Goal: Task Accomplishment & Management: Manage account settings

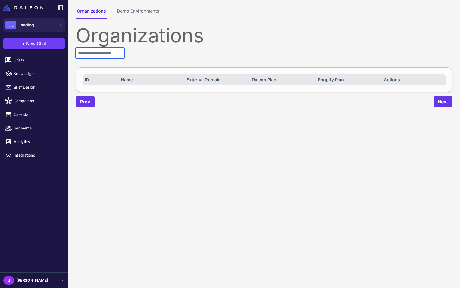
click at [88, 52] on input "text" at bounding box center [100, 52] width 48 height 11
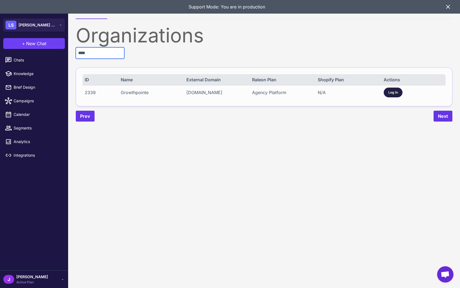
type input "****"
click at [395, 94] on span "Log In" at bounding box center [393, 92] width 10 height 5
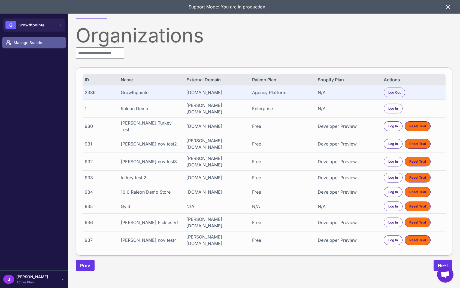
click at [22, 42] on span "Manage Brands" at bounding box center [38, 43] width 48 height 6
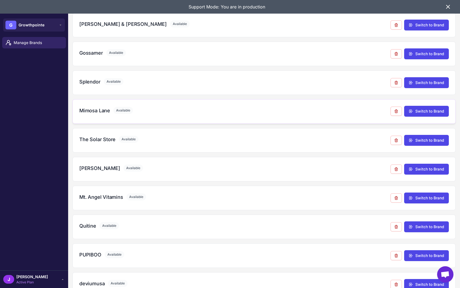
scroll to position [95, 0]
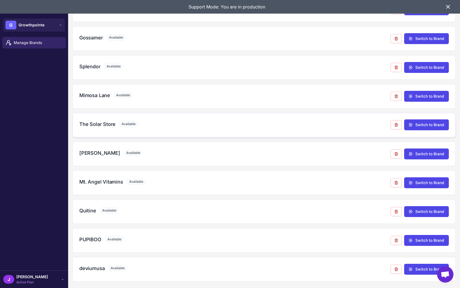
click at [101, 124] on h3 "The Solar Store" at bounding box center [97, 124] width 36 height 7
click at [342, 214] on div "Quitine Available" at bounding box center [234, 210] width 311 height 7
click at [89, 181] on h3 "Mt. Angel Vitamins" at bounding box center [101, 181] width 44 height 7
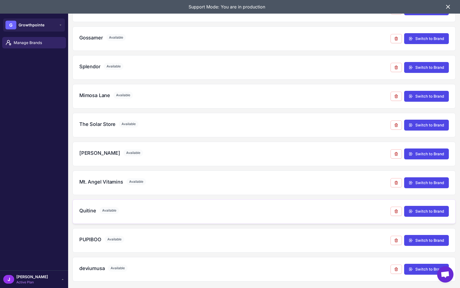
click at [123, 213] on div "Quitine Available" at bounding box center [234, 210] width 311 height 7
click at [397, 212] on icon at bounding box center [396, 211] width 4 height 4
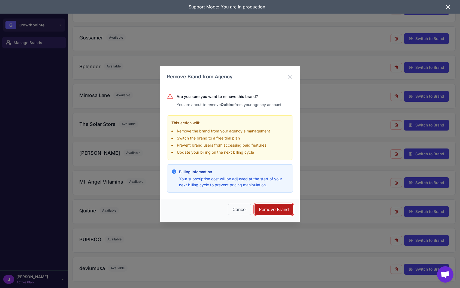
click at [276, 210] on button "Remove Brand" at bounding box center [273, 209] width 39 height 11
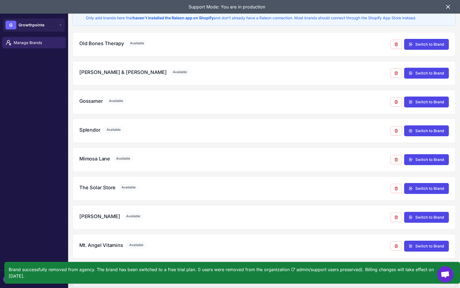
scroll to position [66, 0]
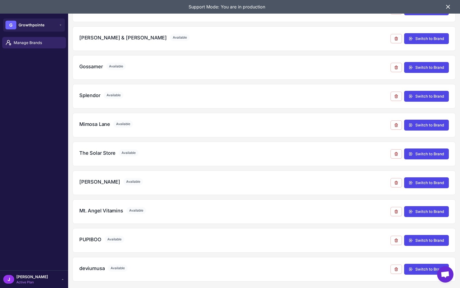
click at [448, 7] on icon at bounding box center [447, 6] width 3 height 3
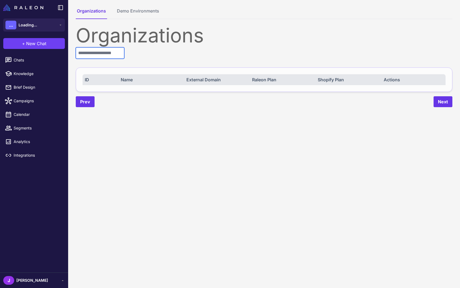
click at [92, 52] on input "text" at bounding box center [100, 52] width 48 height 11
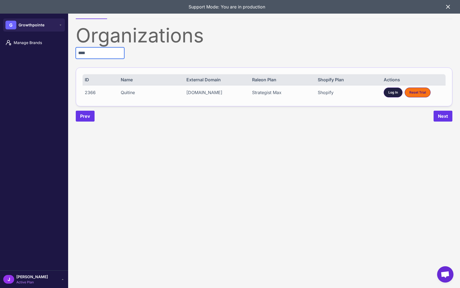
type input "****"
click at [391, 93] on span "Log In" at bounding box center [393, 92] width 10 height 5
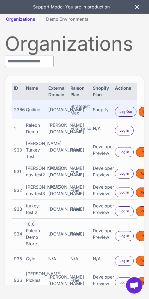
click at [135, 8] on icon at bounding box center [136, 7] width 7 height 7
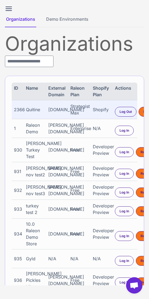
click at [6, 7] on icon at bounding box center [8, 8] width 9 height 9
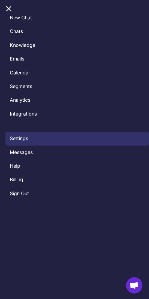
click at [19, 140] on link "Settings" at bounding box center [76, 139] width 143 height 14
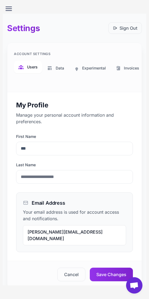
click at [30, 66] on span "Users" at bounding box center [32, 67] width 11 height 6
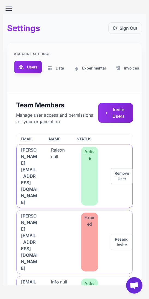
click at [124, 168] on button "Remove User" at bounding box center [122, 176] width 22 height 16
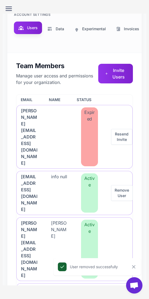
scroll to position [40, 0]
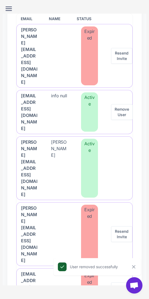
scroll to position [121, 0]
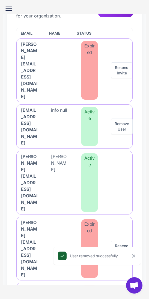
scroll to position [11, 0]
click at [134, 255] on icon "Close" at bounding box center [133, 255] width 5 height 5
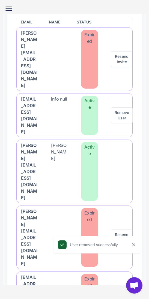
scroll to position [25, 0]
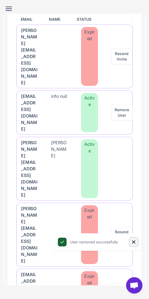
click at [133, 242] on icon "Close" at bounding box center [133, 241] width 3 height 3
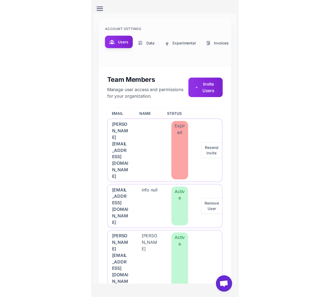
scroll to position [0, 0]
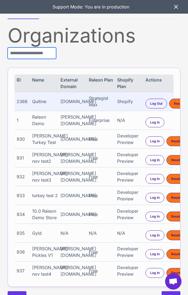
click at [29, 56] on input "text" at bounding box center [32, 52] width 48 height 11
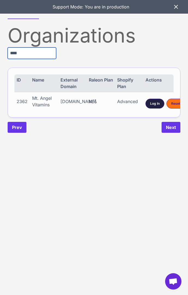
type input "****"
click at [157, 103] on span "Log In" at bounding box center [155, 103] width 10 height 5
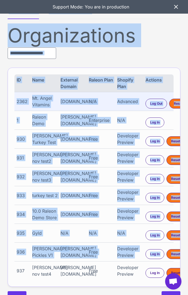
drag, startPoint x: 184, startPoint y: 293, endPoint x: 330, endPoint y: 288, distance: 146.9
click at [188, 0] on html "Support Mode: You are in production Organizations Demo Environments Organizatio…" at bounding box center [94, 0] width 188 height 0
click at [184, 290] on div "Organizations Demo Environments Organizations ID Name External Domain Raleon Pl…" at bounding box center [94, 154] width 188 height 309
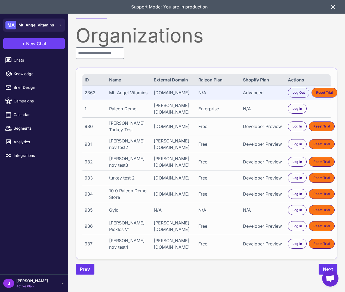
click at [48, 279] on div "J Jay Active Plan" at bounding box center [34, 283] width 62 height 11
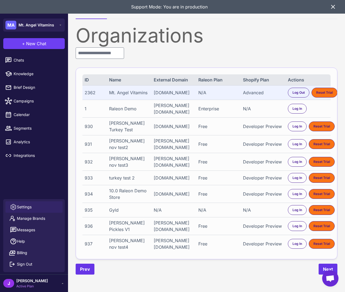
click at [22, 208] on span "Settings" at bounding box center [24, 207] width 15 height 6
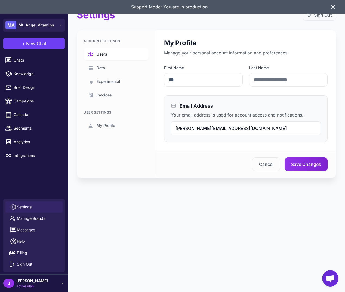
click at [103, 52] on span "Users" at bounding box center [102, 54] width 11 height 6
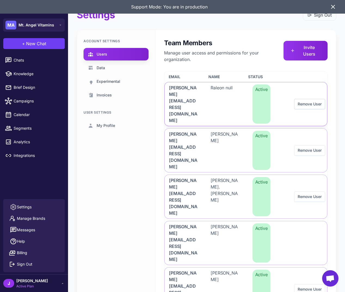
click at [188, 99] on button "Remove User" at bounding box center [309, 104] width 31 height 10
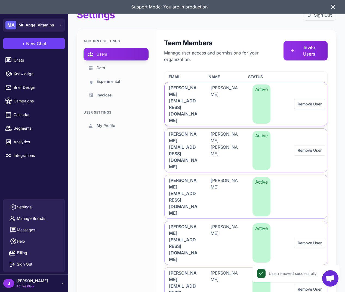
click at [188, 99] on button "Remove User" at bounding box center [309, 104] width 31 height 10
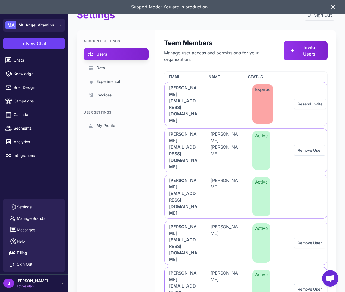
click at [188, 284] on button "Remove User" at bounding box center [309, 289] width 31 height 10
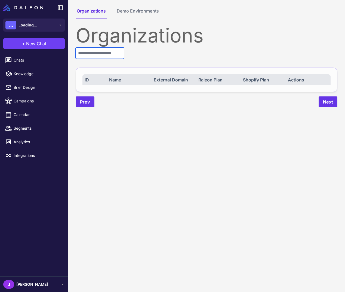
click at [100, 55] on input "text" at bounding box center [100, 52] width 48 height 11
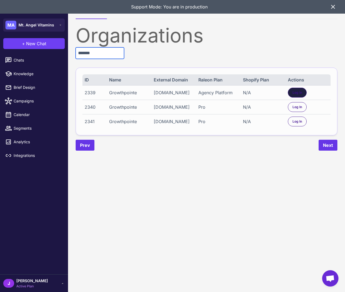
type input "*******"
click at [298, 90] on span "Log In" at bounding box center [298, 92] width 10 height 5
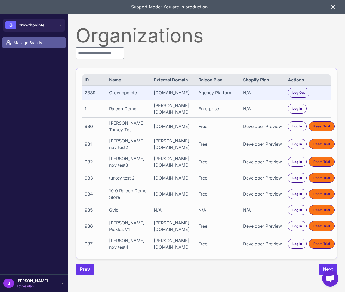
click at [29, 42] on span "Manage Brands" at bounding box center [38, 43] width 48 height 6
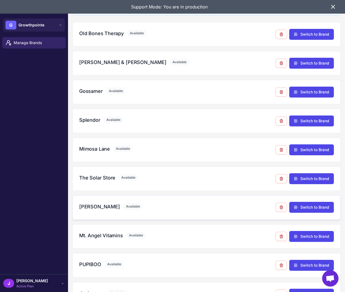
scroll to position [69, 0]
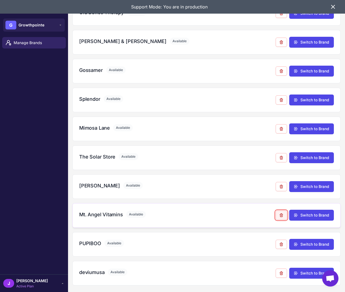
click at [283, 217] on button at bounding box center [281, 215] width 11 height 9
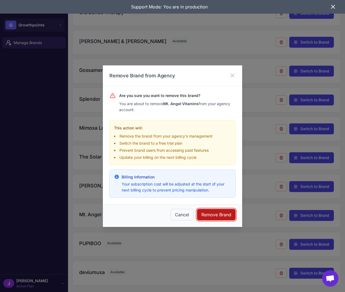
click at [215, 215] on button "Remove Brand" at bounding box center [216, 214] width 39 height 11
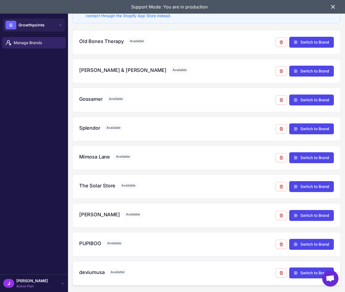
scroll to position [40, 0]
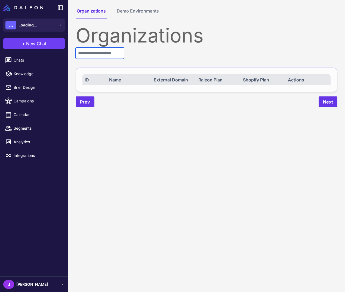
click at [90, 57] on input "text" at bounding box center [100, 52] width 48 height 11
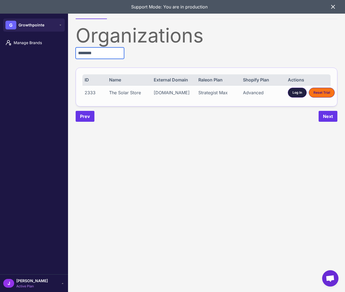
type input "********"
click at [296, 95] on span "Log In" at bounding box center [298, 92] width 10 height 5
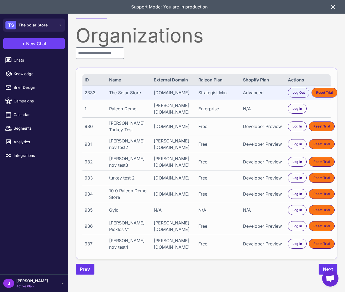
click at [28, 286] on span "Active Plan" at bounding box center [32, 286] width 32 height 5
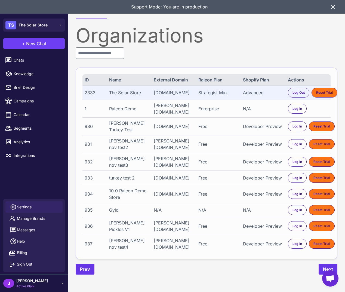
click at [27, 209] on span "Settings" at bounding box center [24, 207] width 15 height 6
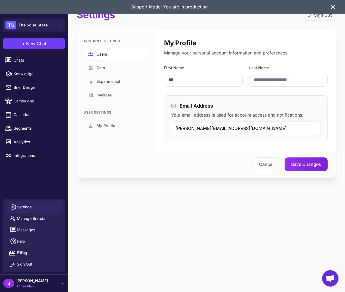
click at [109, 56] on link "Users" at bounding box center [116, 54] width 65 height 13
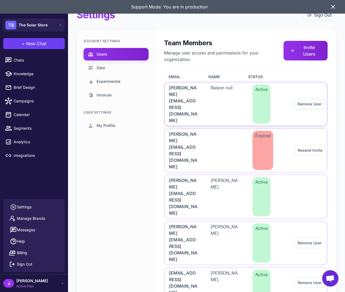
click at [313, 99] on button "Remove User" at bounding box center [309, 104] width 31 height 10
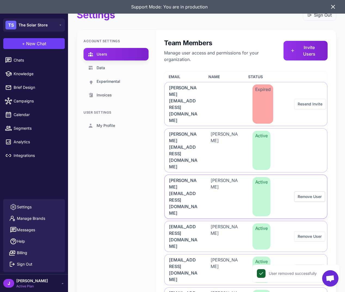
click at [311, 191] on button "Remove User" at bounding box center [309, 196] width 31 height 10
click at [303, 231] on button "Remove User" at bounding box center [309, 236] width 31 height 10
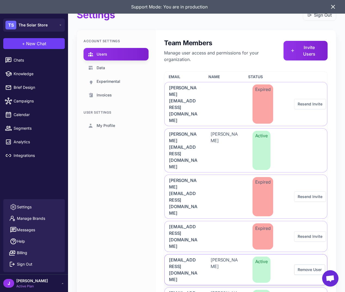
click at [317, 264] on button "Remove User" at bounding box center [309, 269] width 31 height 10
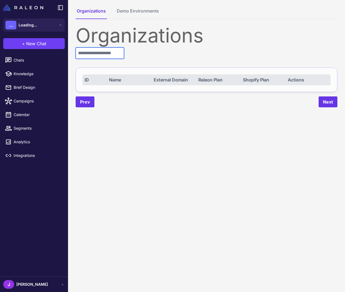
click at [102, 47] on input "text" at bounding box center [100, 52] width 48 height 11
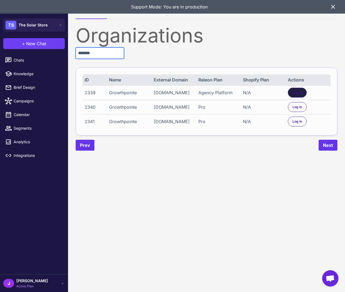
type input "*******"
click at [303, 91] on div "Log In" at bounding box center [297, 93] width 19 height 10
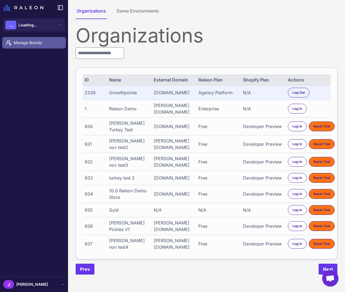
click at [25, 42] on span "Manage Brands" at bounding box center [38, 43] width 48 height 6
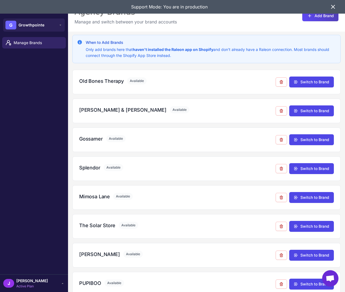
scroll to position [40, 0]
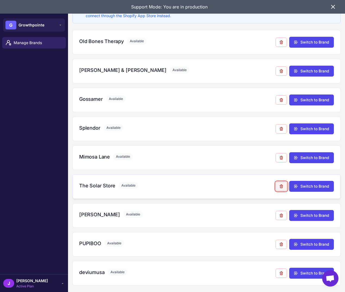
click at [282, 187] on icon at bounding box center [281, 186] width 4 height 4
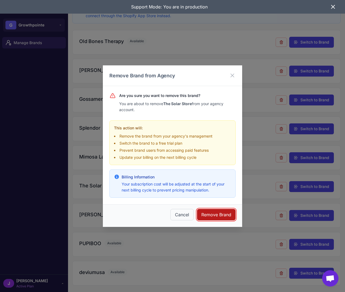
click at [217, 215] on button "Remove Brand" at bounding box center [216, 214] width 39 height 11
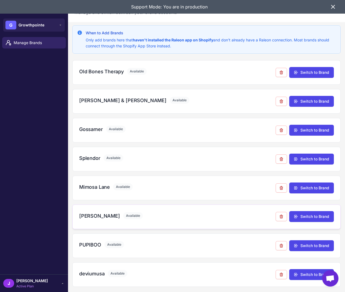
scroll to position [0, 0]
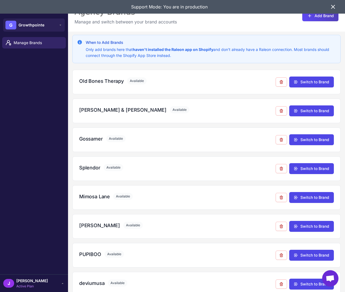
click at [335, 5] on icon at bounding box center [333, 7] width 7 height 7
